Goal: Transaction & Acquisition: Obtain resource

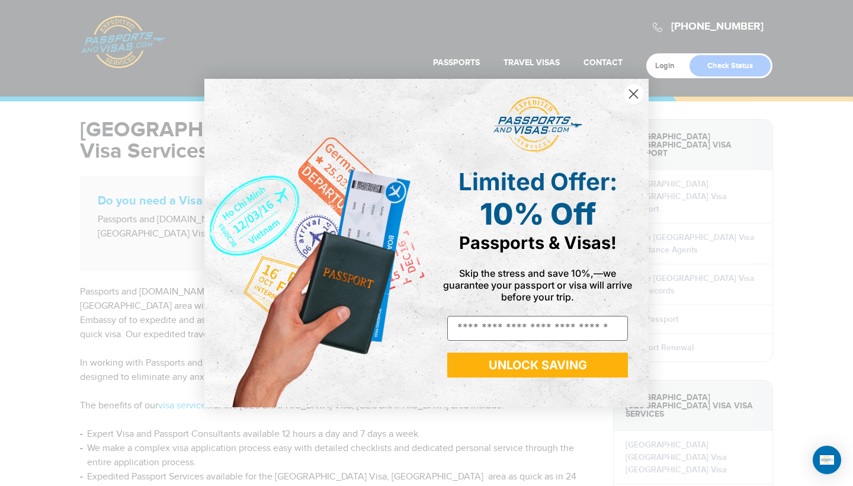
click at [629, 93] on circle "Close dialog" at bounding box center [634, 94] width 20 height 20
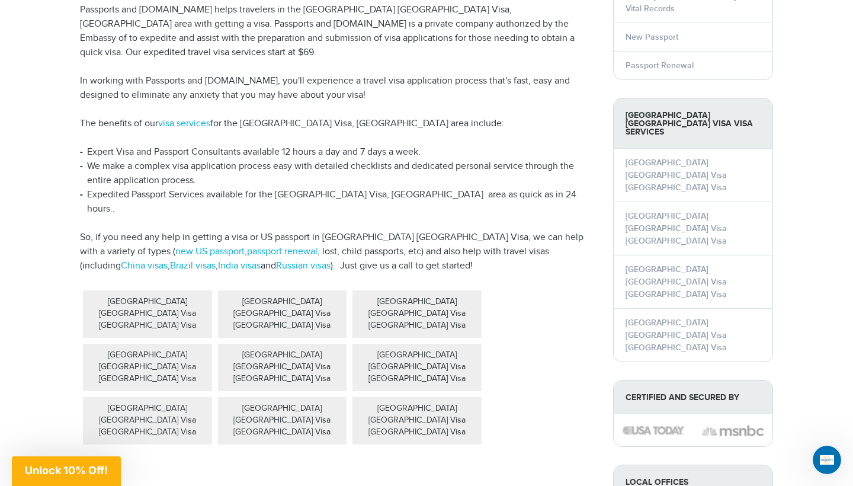
scroll to position [283, 0]
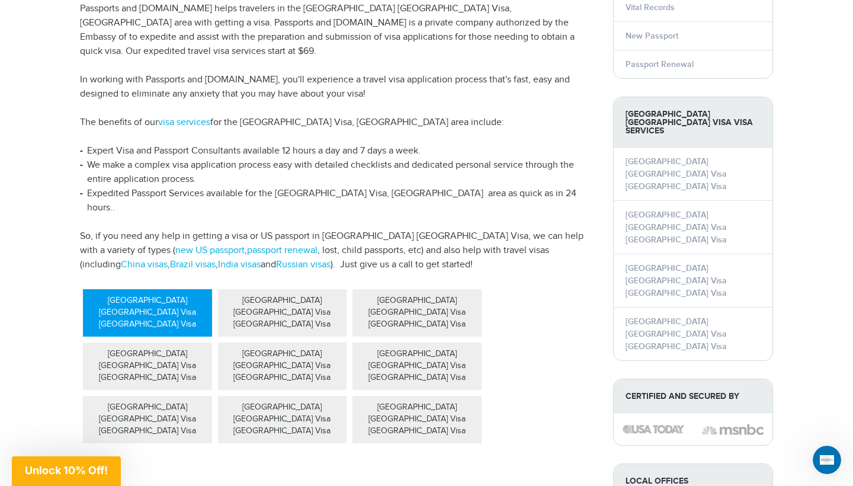
click at [172, 289] on div "[GEOGRAPHIC_DATA] [GEOGRAPHIC_DATA] Visa [GEOGRAPHIC_DATA] Visa" at bounding box center [147, 312] width 129 height 47
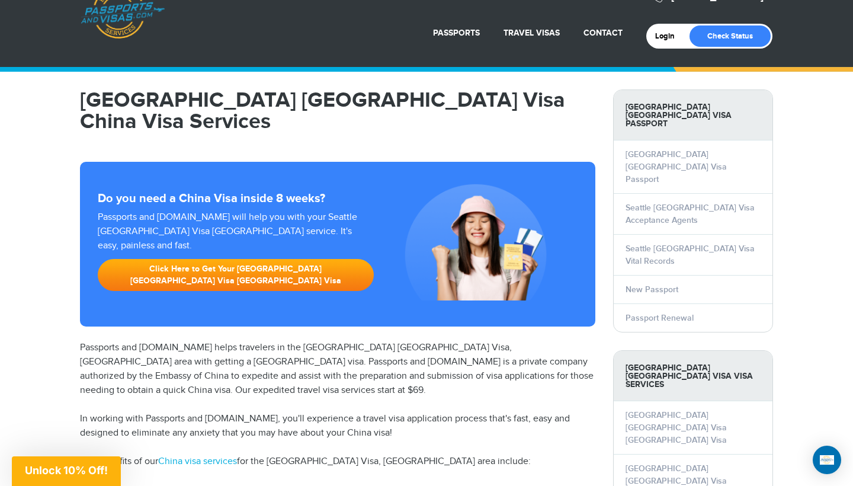
scroll to position [27, 0]
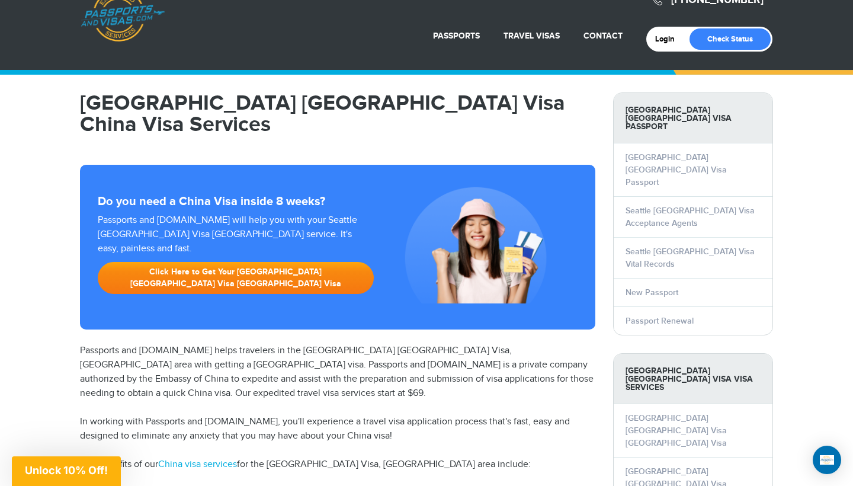
click at [177, 262] on link "Click Here to Get Your Seattle China Visa China Visa" at bounding box center [236, 278] width 276 height 32
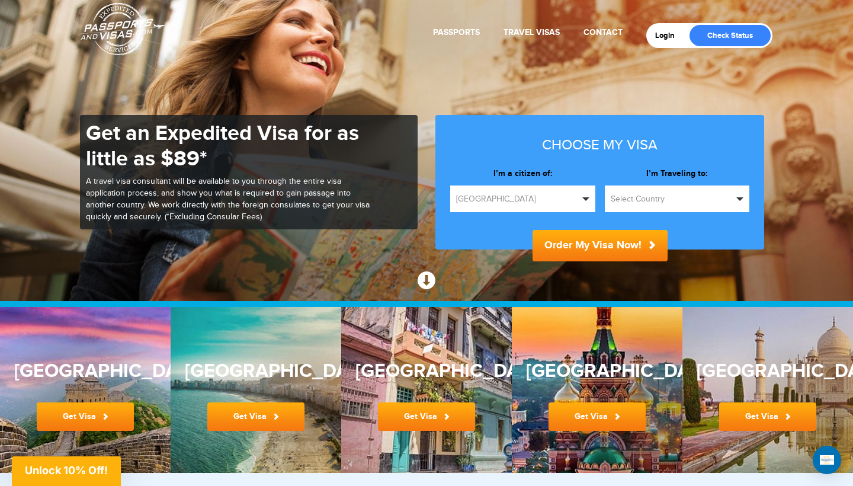
scroll to position [41, 0]
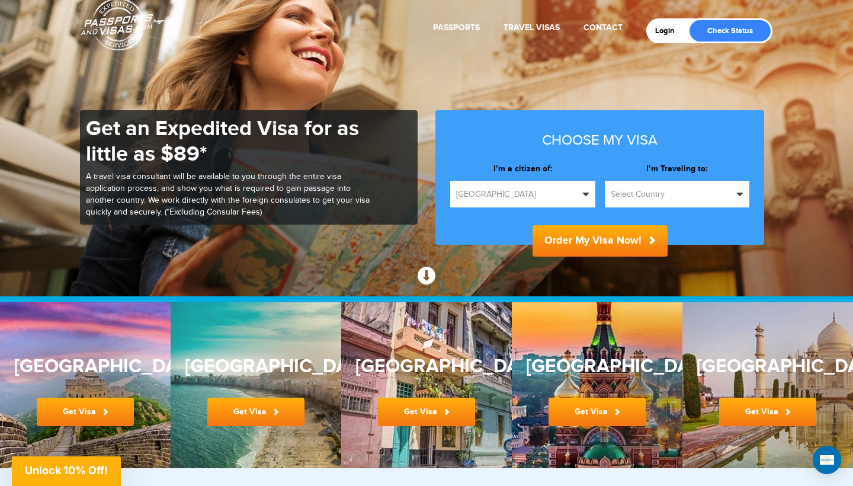
click at [494, 200] on button "United States" at bounding box center [522, 194] width 145 height 27
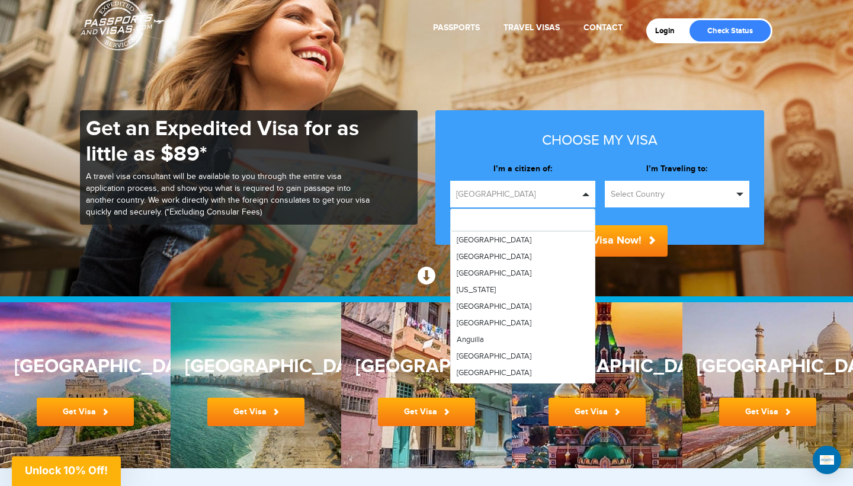
click at [640, 158] on div "**********" at bounding box center [599, 177] width 329 height 134
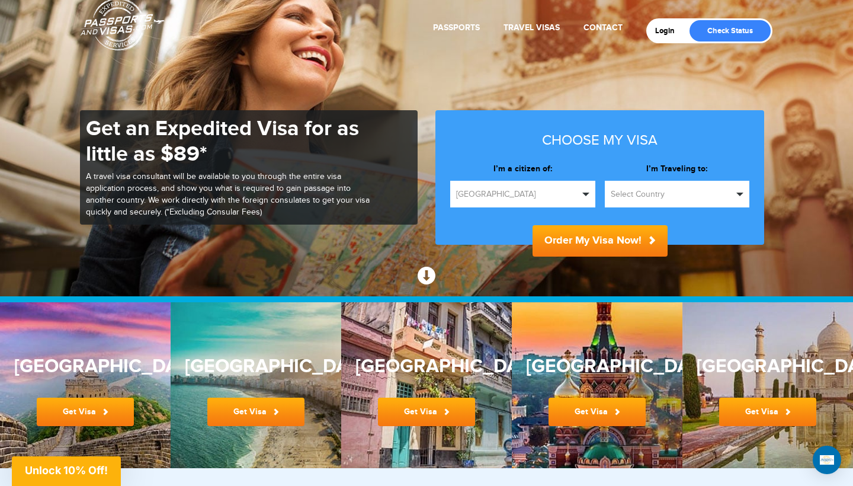
click at [638, 200] on button "Select Country" at bounding box center [677, 194] width 145 height 27
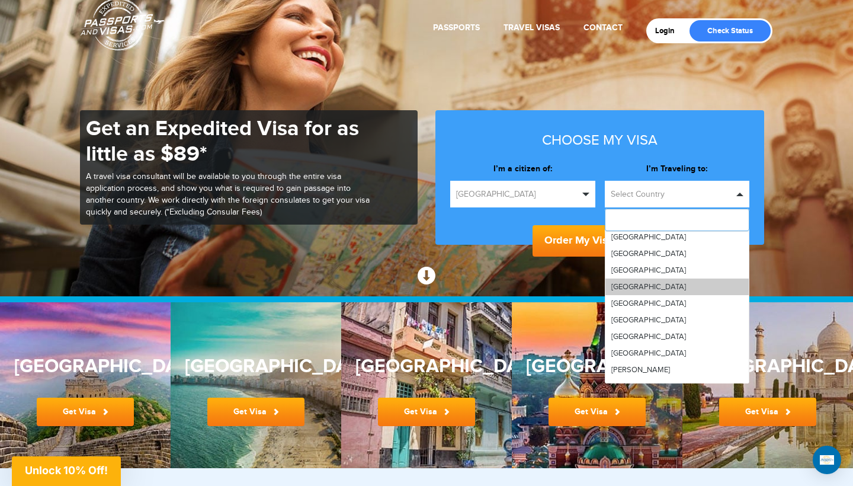
scroll to position [672, 0]
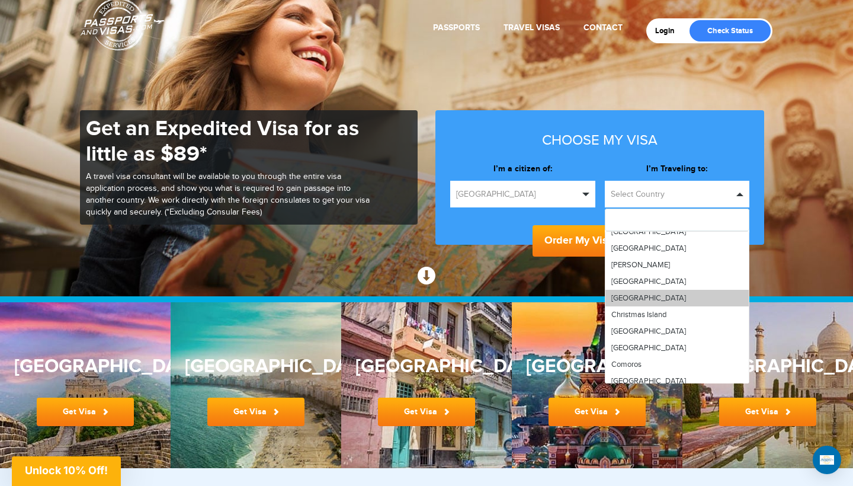
click at [641, 293] on link "China" at bounding box center [678, 298] width 144 height 17
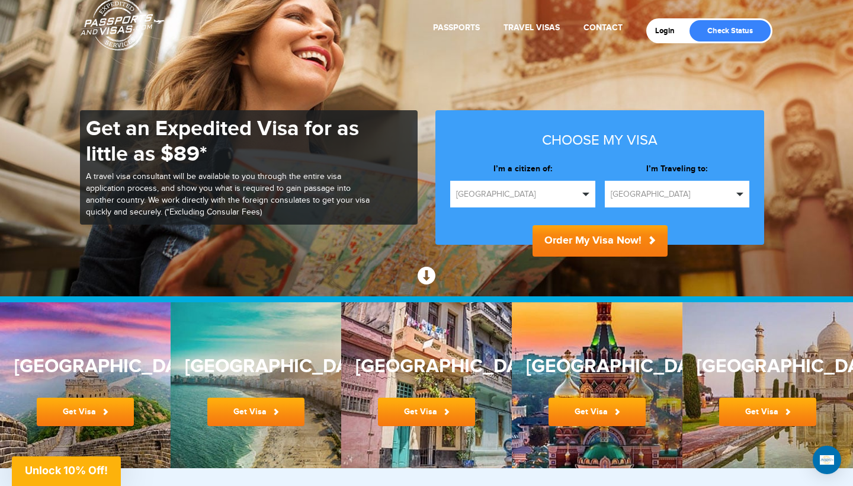
click at [575, 238] on button "Order My Visa Now!" at bounding box center [600, 240] width 135 height 31
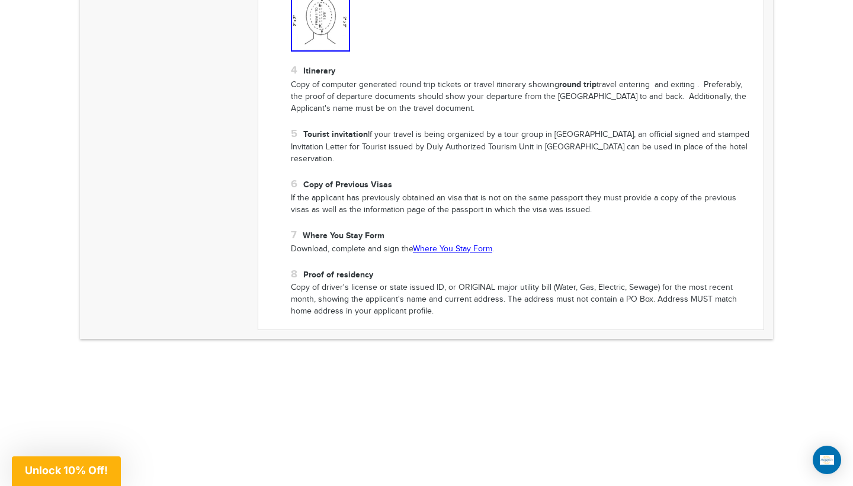
scroll to position [1071, 0]
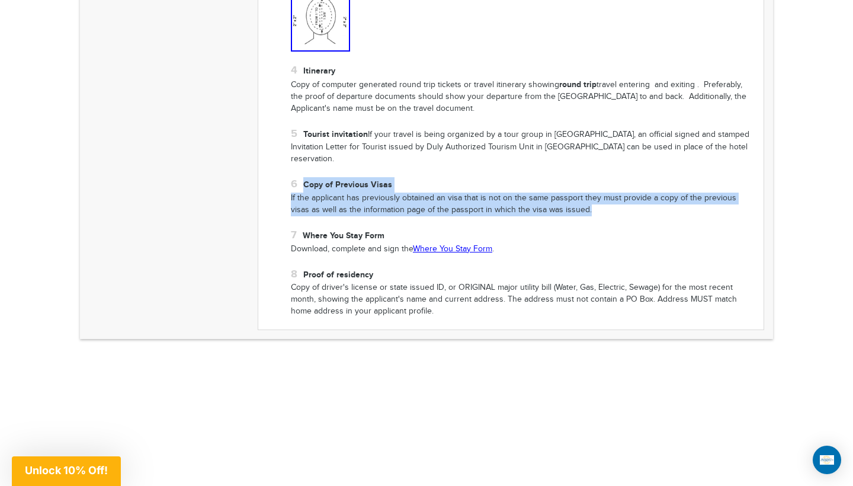
drag, startPoint x: 302, startPoint y: 150, endPoint x: 569, endPoint y: 176, distance: 268.4
click at [569, 177] on li "Copy of Previous Visas If the applicant has previously obtained an visa that is…" at bounding box center [523, 196] width 464 height 39
click at [569, 193] on p "If the applicant has previously obtained an visa that is not on the same passpo…" at bounding box center [523, 205] width 464 height 24
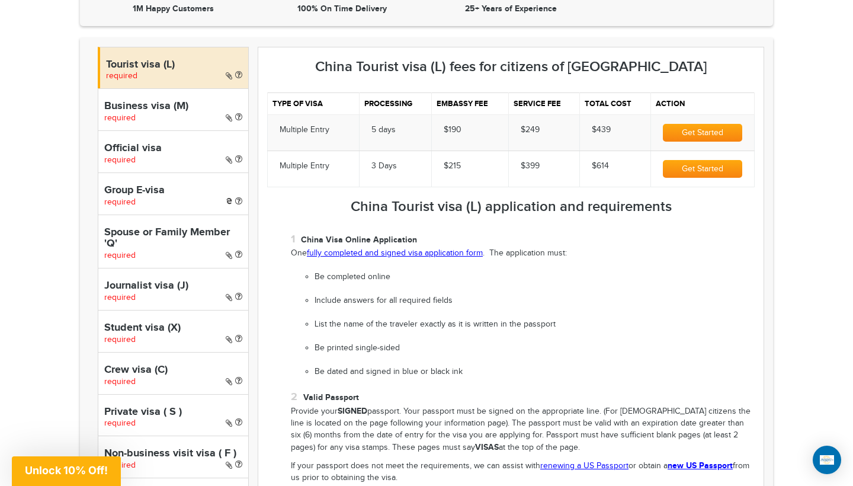
scroll to position [381, 0]
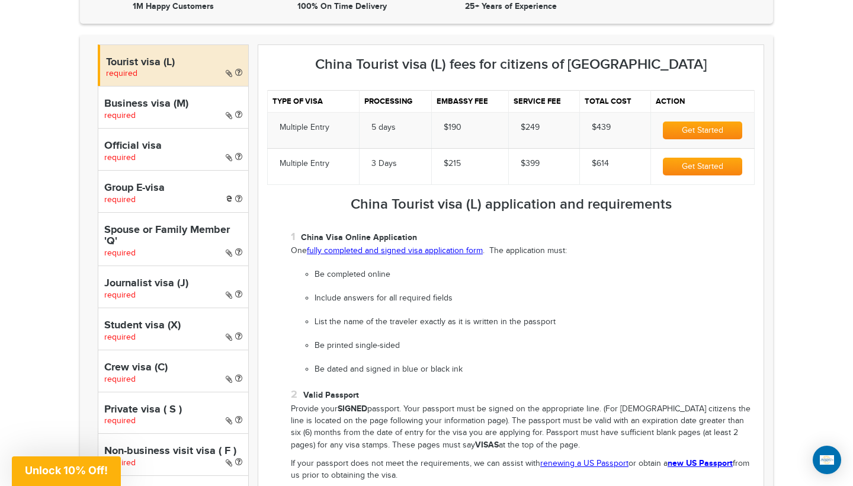
click at [367, 246] on link "fully completed and signed visa application form" at bounding box center [395, 250] width 176 height 9
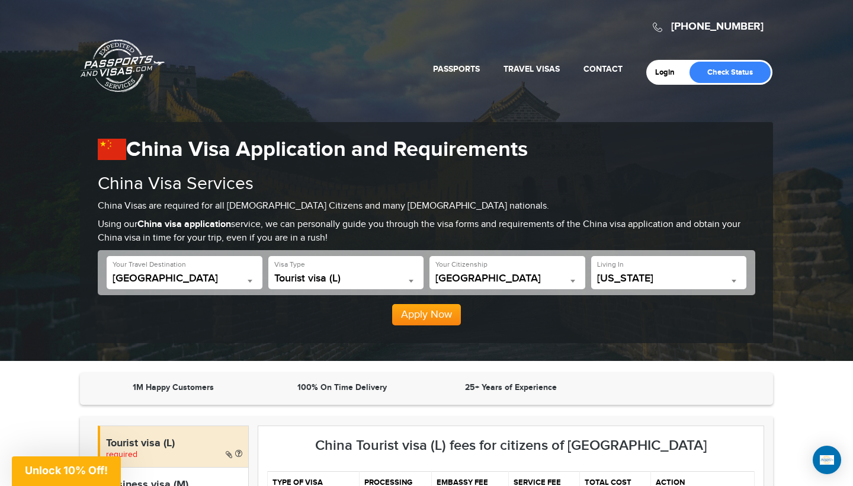
scroll to position [0, 0]
